Goal: Entertainment & Leisure: Consume media (video, audio)

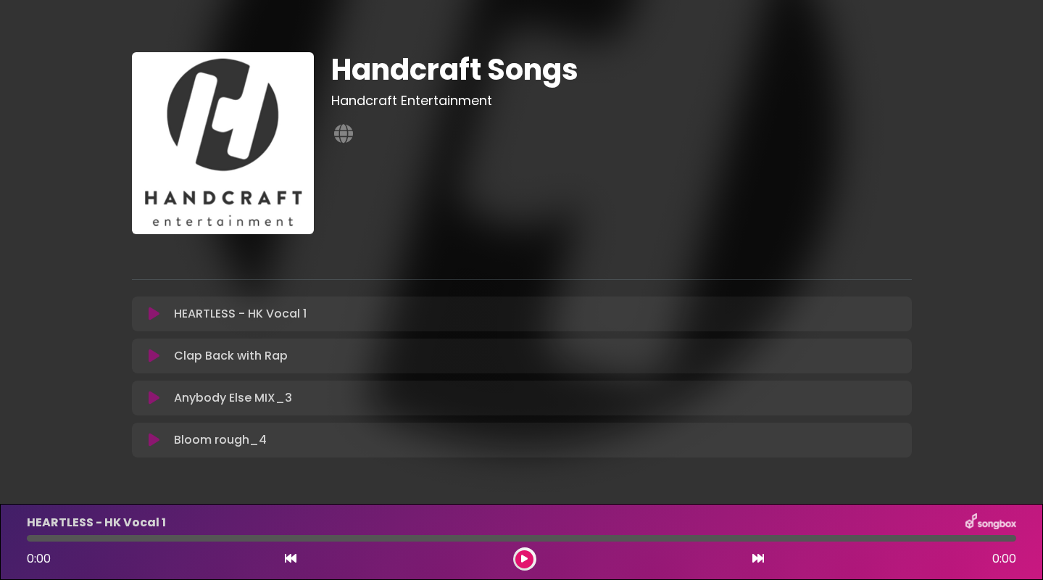
click at [153, 311] on icon at bounding box center [154, 314] width 11 height 14
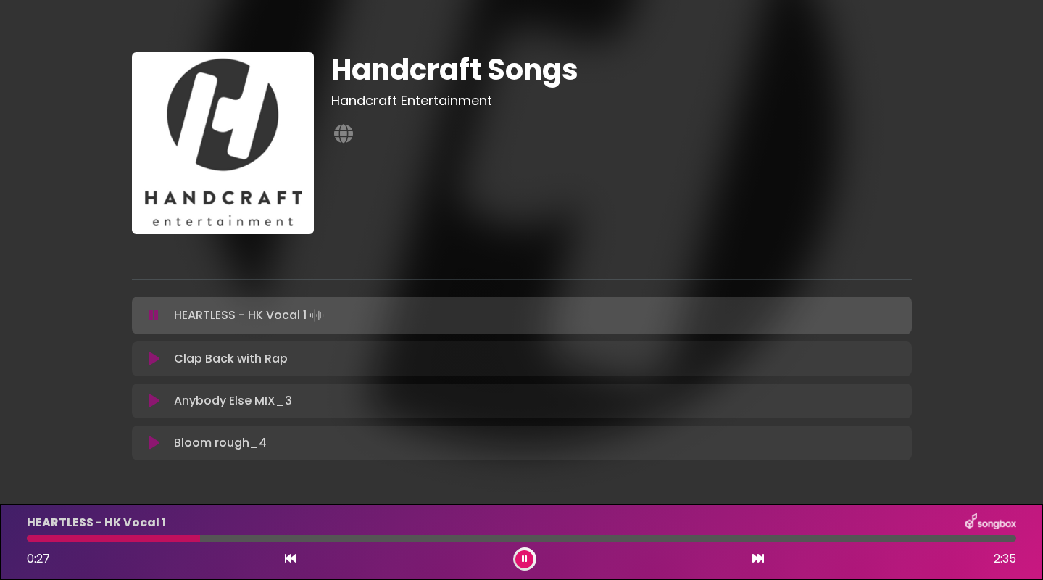
click at [528, 557] on button at bounding box center [524, 559] width 18 height 18
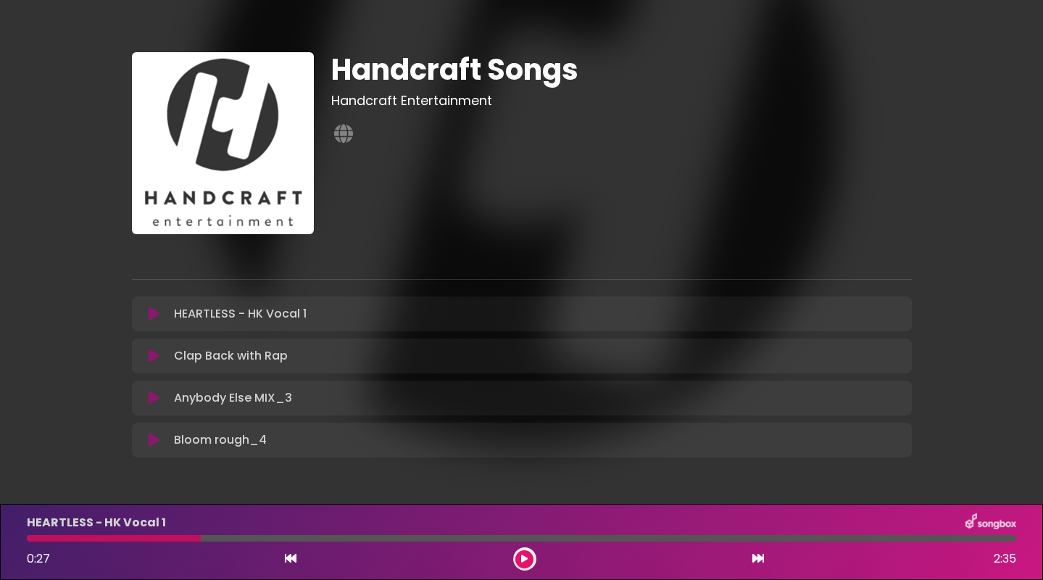
click at [149, 353] on icon at bounding box center [154, 356] width 11 height 14
click at [152, 351] on icon at bounding box center [154, 356] width 11 height 14
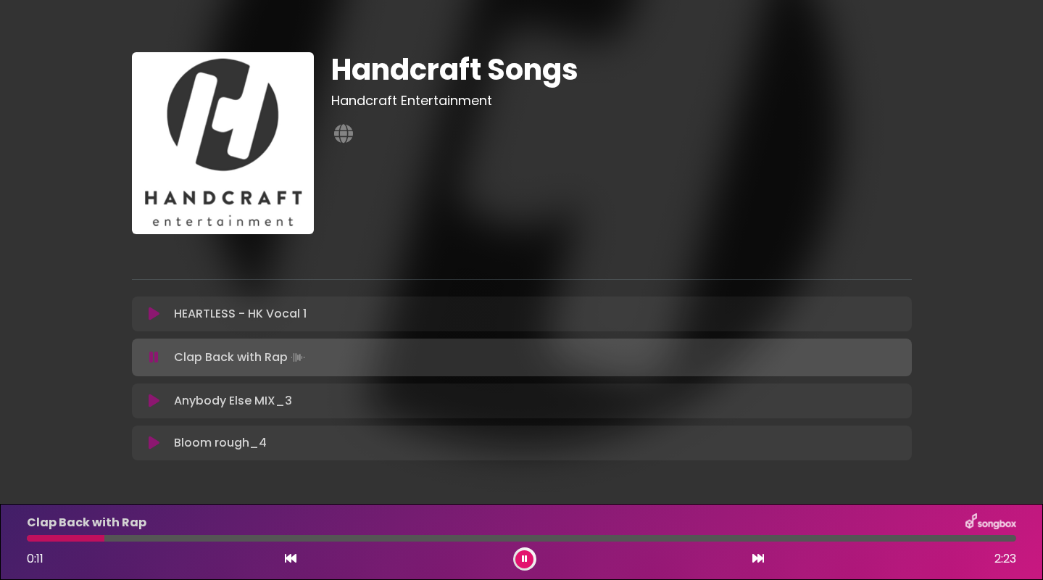
click at [525, 563] on button at bounding box center [524, 559] width 18 height 18
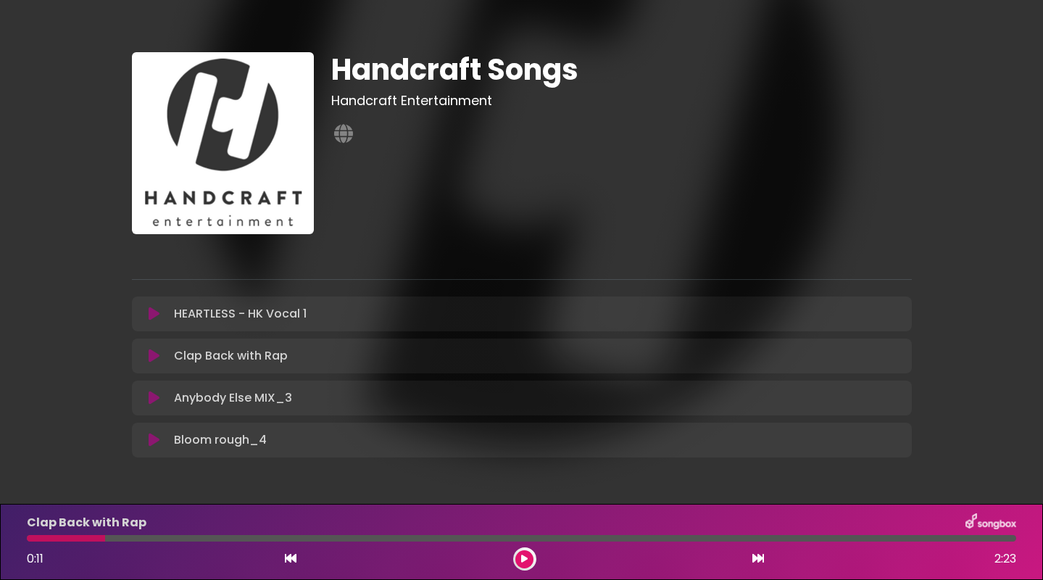
click at [149, 392] on icon at bounding box center [154, 398] width 11 height 14
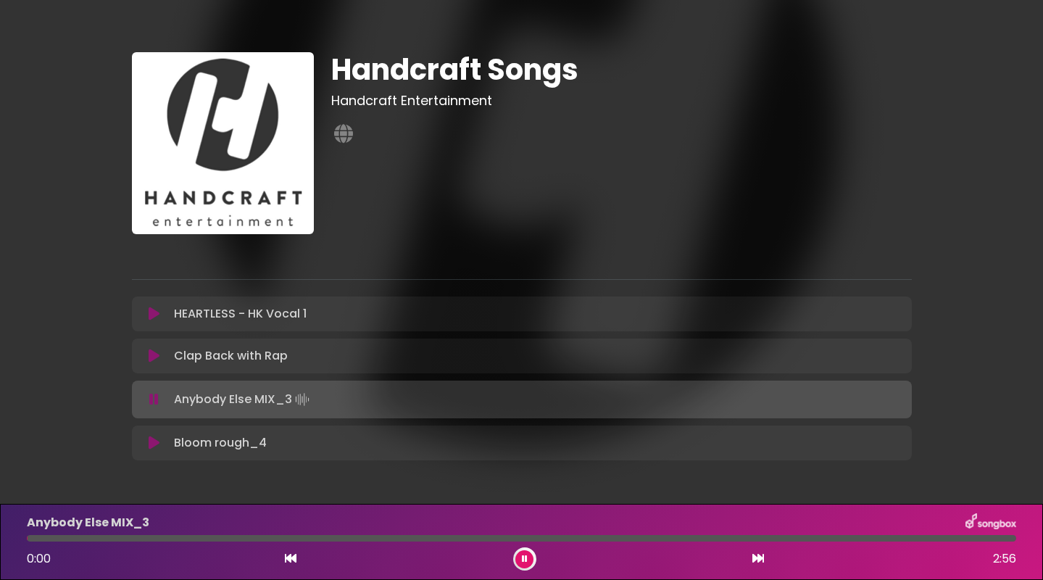
click at [151, 399] on icon at bounding box center [153, 399] width 9 height 14
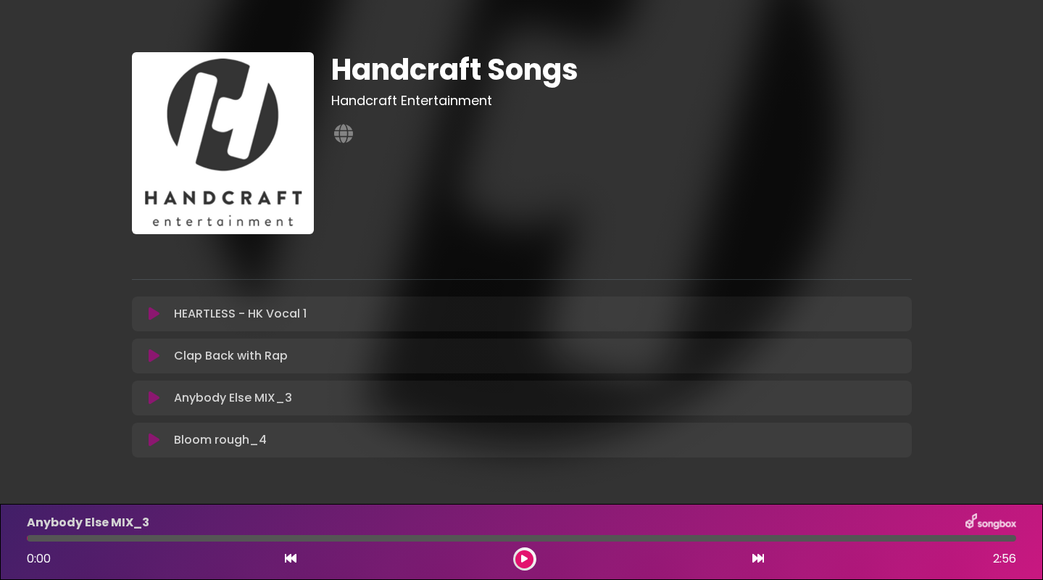
click at [151, 399] on icon at bounding box center [154, 398] width 11 height 14
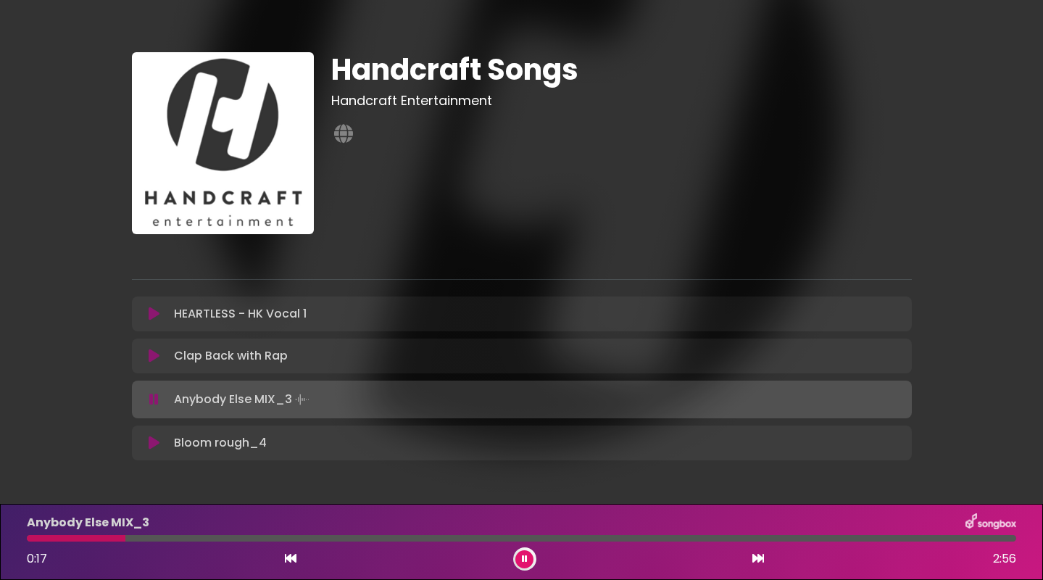
click at [157, 442] on icon at bounding box center [154, 443] width 11 height 14
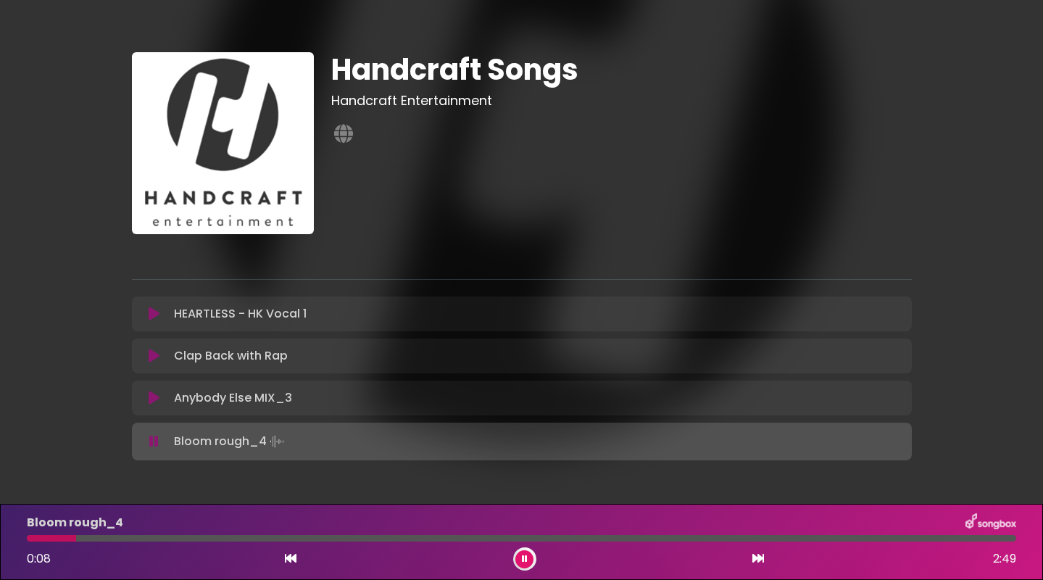
click at [527, 558] on icon at bounding box center [525, 558] width 6 height 9
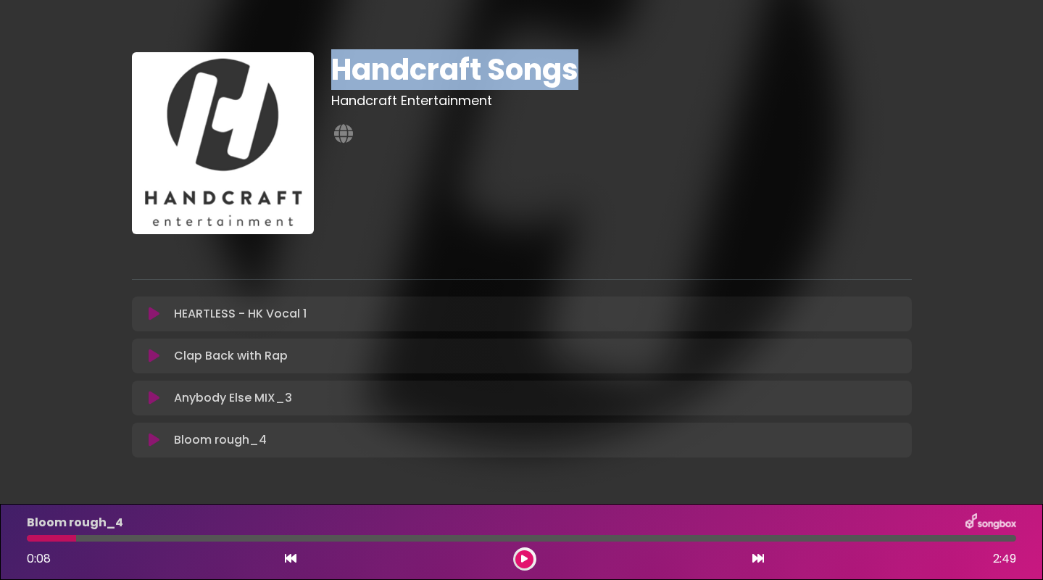
drag, startPoint x: 333, startPoint y: 68, endPoint x: 604, endPoint y: 72, distance: 271.1
click at [604, 72] on h1 "Handcraft Songs" at bounding box center [621, 69] width 580 height 35
copy h1 "Handcraft Songs"
